Goal: Transaction & Acquisition: Purchase product/service

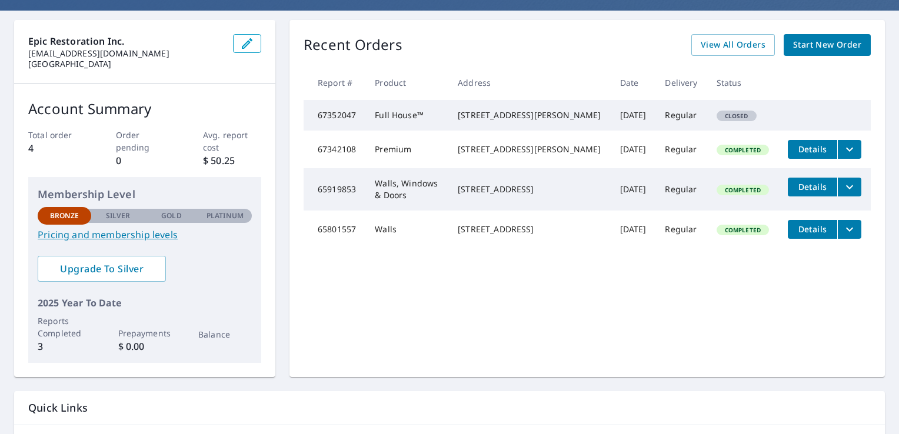
scroll to position [175, 0]
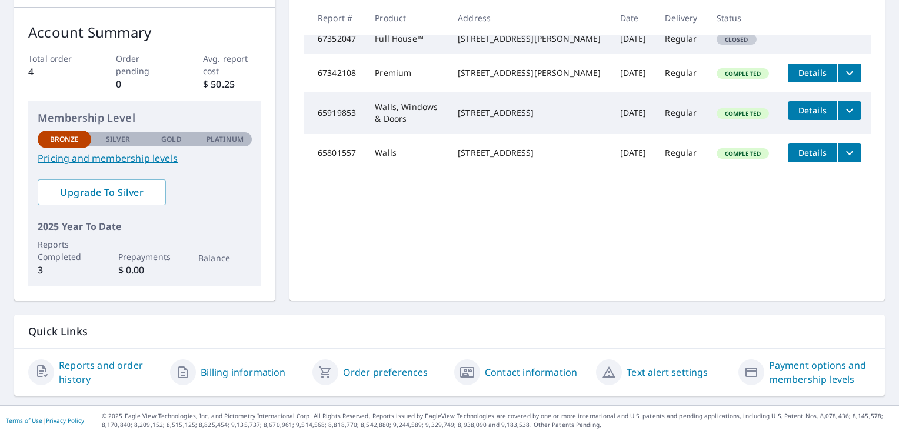
click at [97, 363] on link "Reports and order history" at bounding box center [110, 372] width 102 height 28
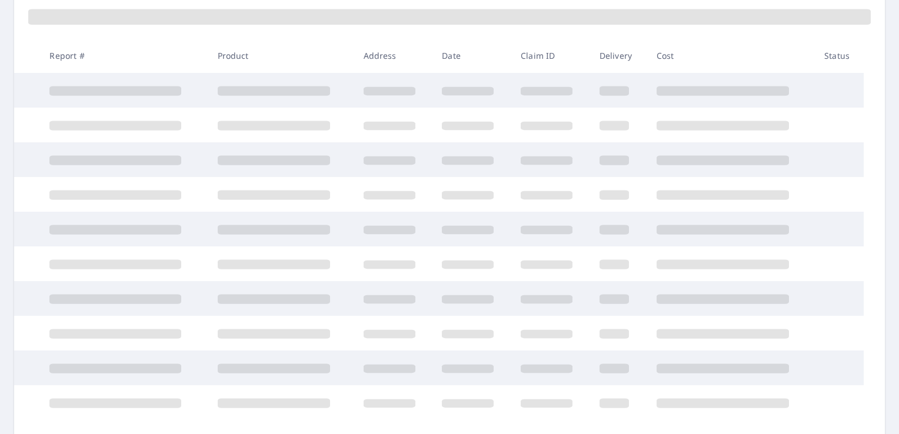
scroll to position [175, 0]
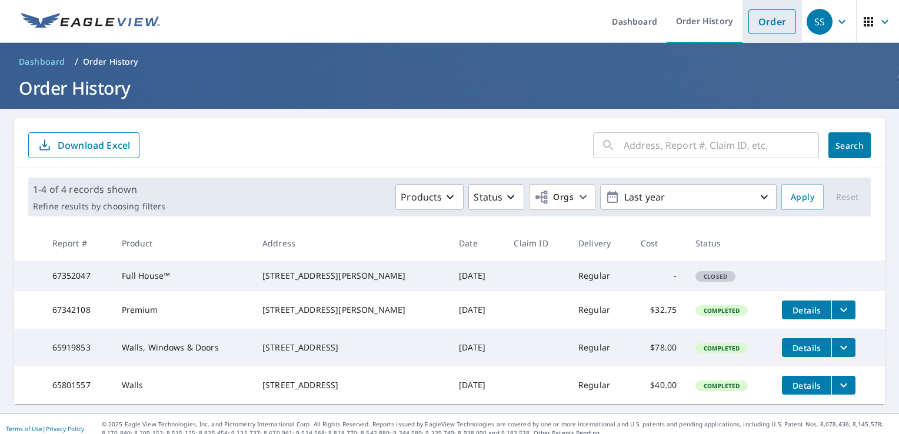
click at [763, 25] on link "Order" at bounding box center [773, 21] width 48 height 25
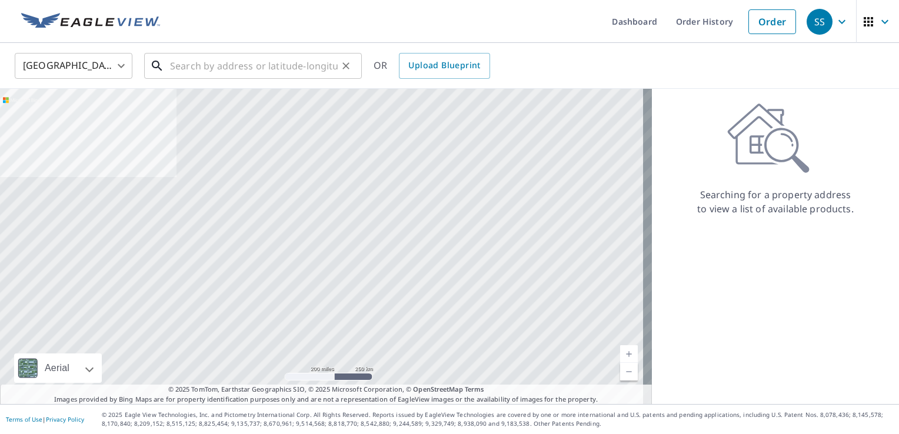
click at [198, 67] on input "text" at bounding box center [254, 65] width 168 height 33
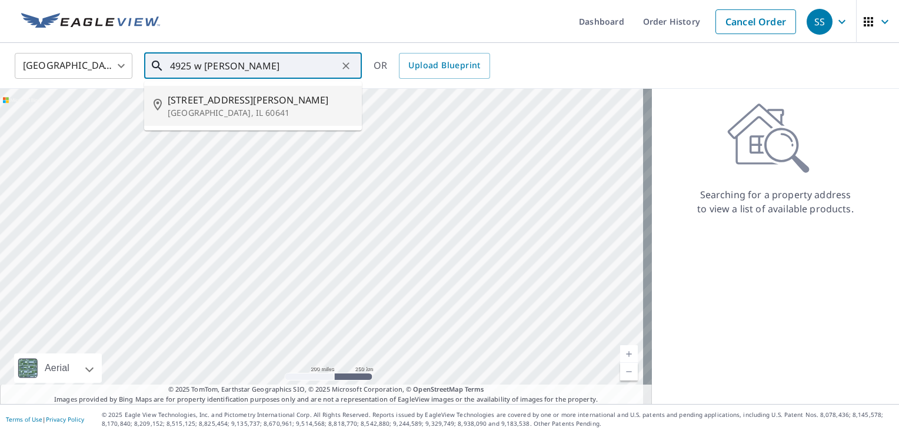
click at [191, 102] on span "[STREET_ADDRESS][PERSON_NAME]" at bounding box center [260, 100] width 185 height 14
type input "[STREET_ADDRESS][PERSON_NAME]"
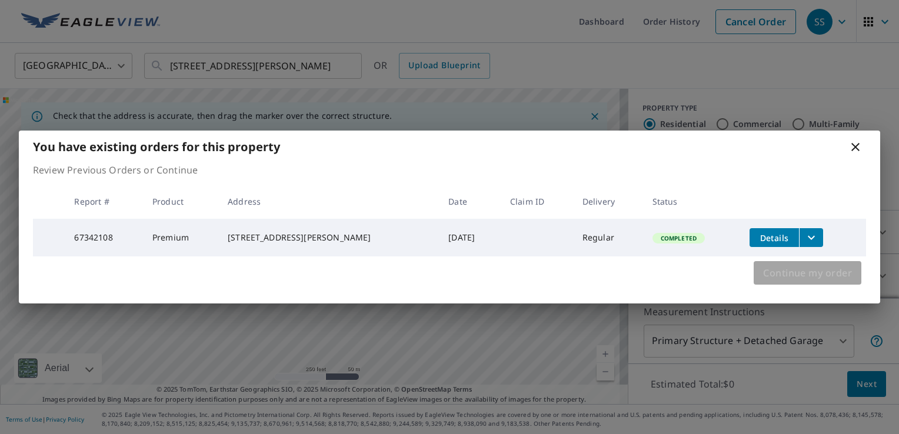
click at [770, 277] on span "Continue my order" at bounding box center [807, 273] width 89 height 16
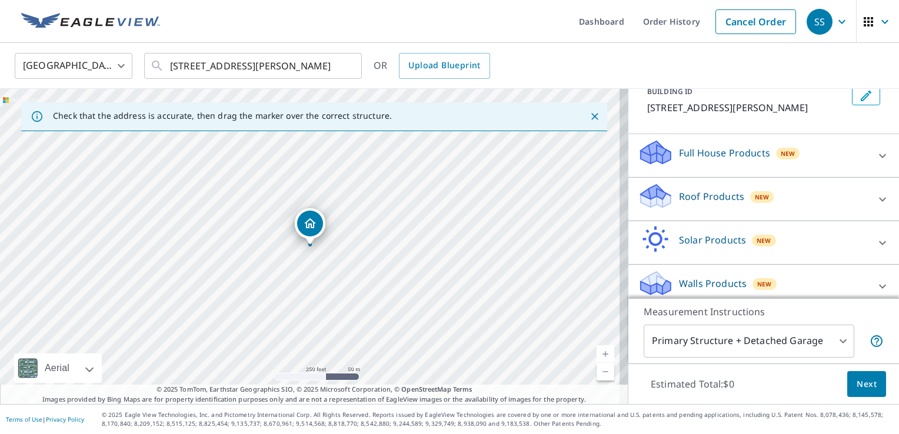
scroll to position [85, 0]
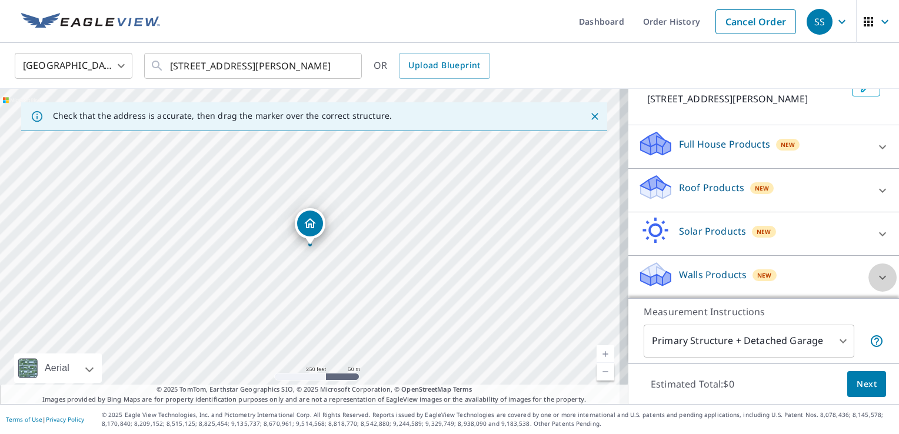
click at [879, 277] on icon at bounding box center [882, 277] width 7 height 4
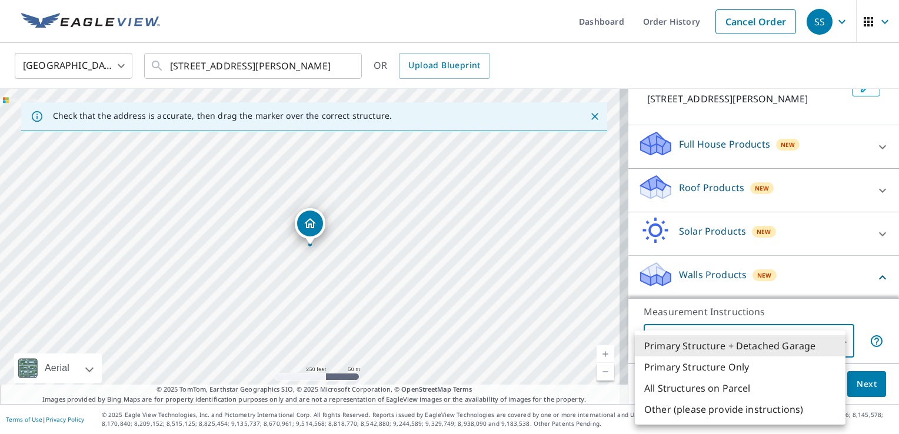
click at [835, 348] on body "SS SS Dashboard Order History Cancel Order SS United States US ​ [STREET_ADDRES…" at bounding box center [449, 217] width 899 height 434
click at [786, 384] on li "All Structures on Parcel" at bounding box center [740, 388] width 211 height 21
type input "3"
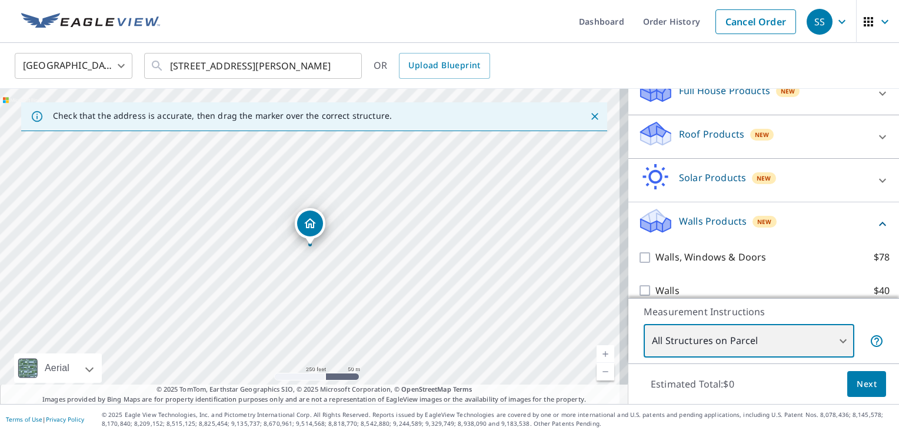
scroll to position [152, 0]
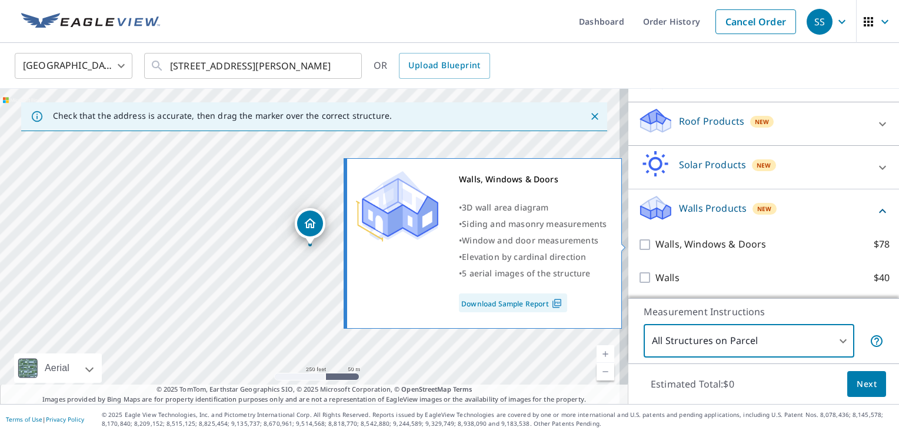
click at [638, 248] on input "Walls, Windows & Doors $78" at bounding box center [647, 245] width 18 height 14
checkbox input "true"
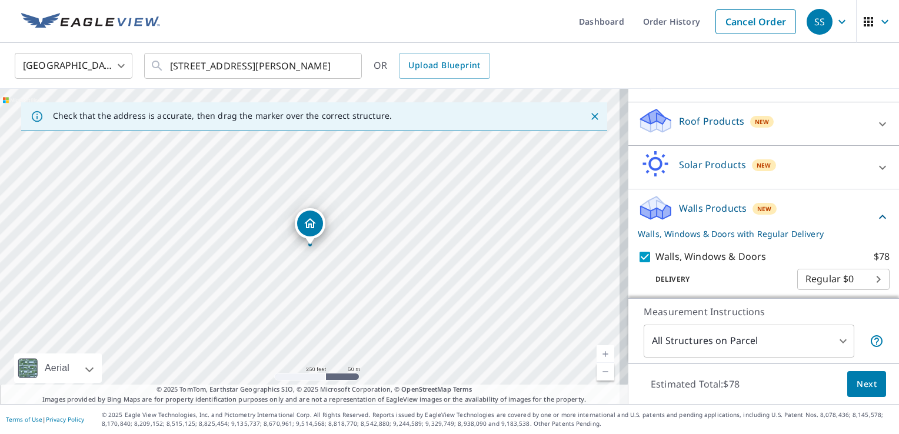
scroll to position [190, 0]
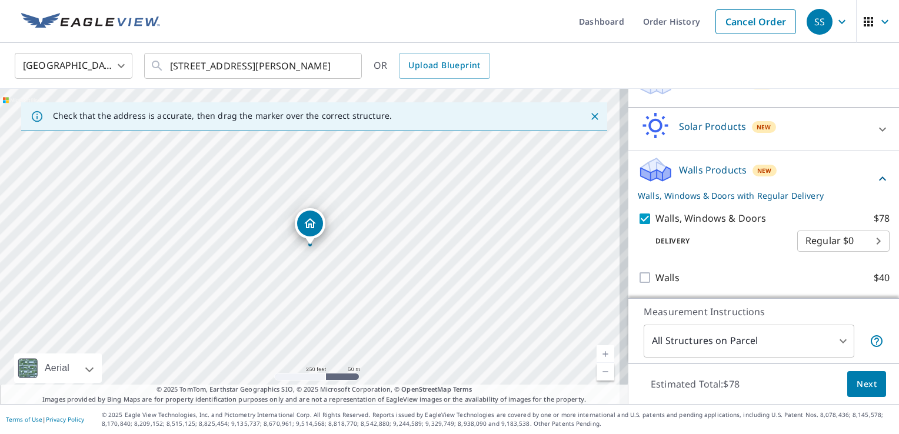
click at [861, 385] on span "Next" at bounding box center [867, 384] width 20 height 15
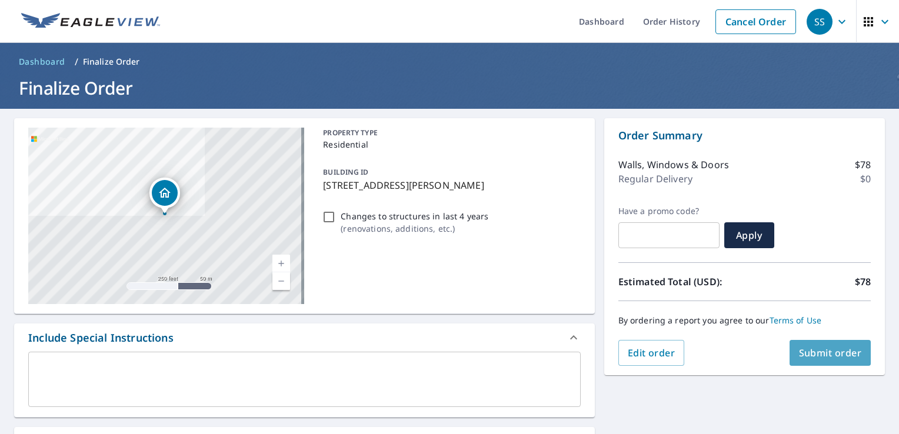
click at [813, 350] on span "Submit order" at bounding box center [830, 353] width 63 height 13
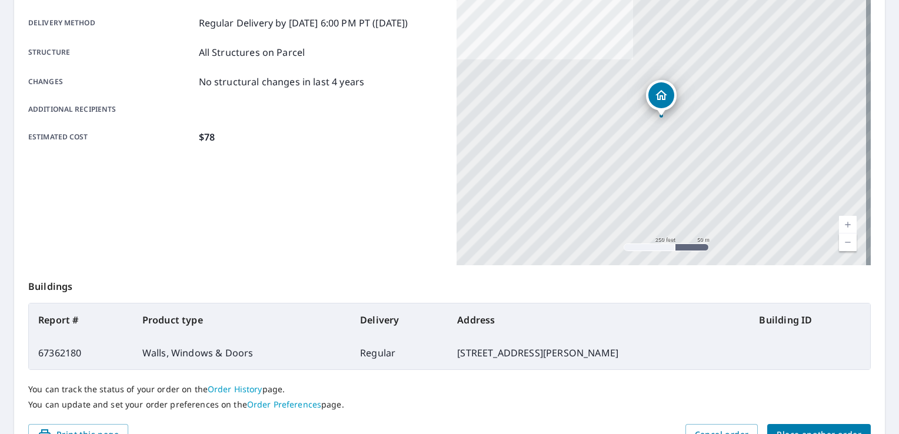
scroll to position [245, 0]
